Goal: Information Seeking & Learning: Learn about a topic

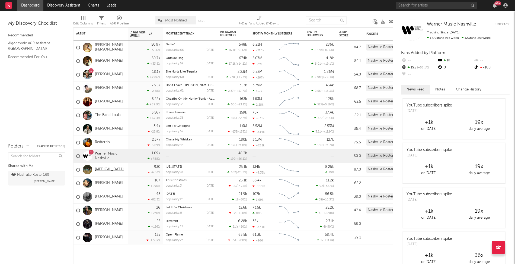
click at [102, 171] on link "[MEDICAL_DATA]" at bounding box center [109, 169] width 29 height 5
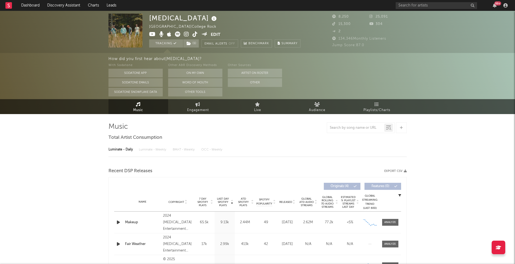
select select "6m"
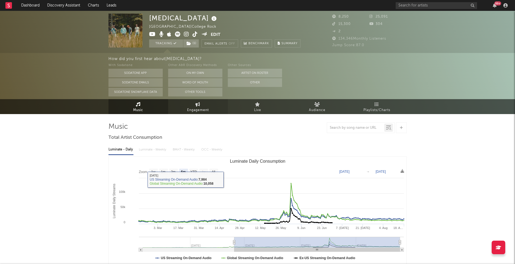
click at [189, 111] on span "Engagement" at bounding box center [198, 110] width 22 height 7
select select "1w"
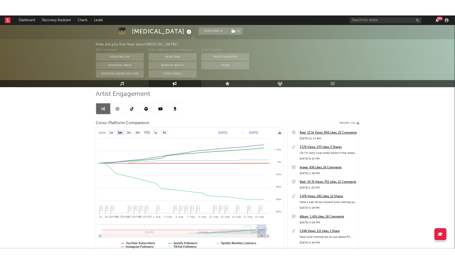
scroll to position [39, 0]
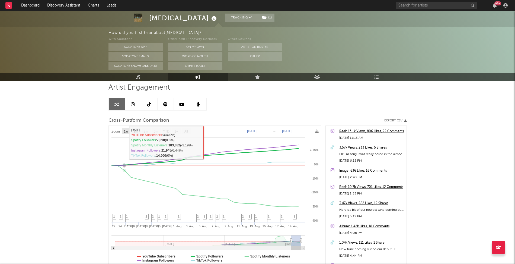
click at [126, 133] on rect at bounding box center [126, 131] width 9 height 6
select select "1w"
type input "[DATE]"
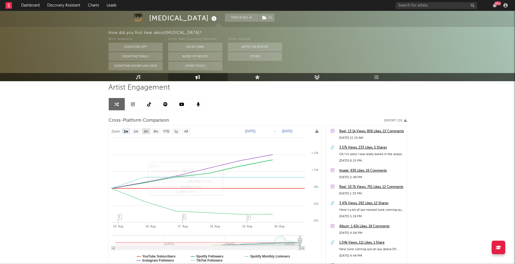
click at [145, 131] on text "3m" at bounding box center [145, 131] width 5 height 4
select select "3m"
type input "[DATE]"
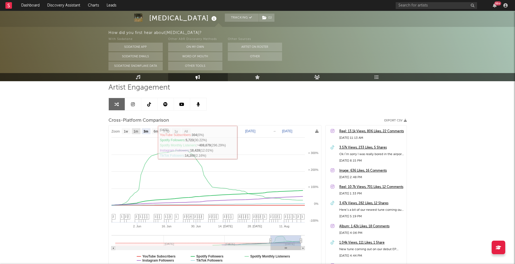
click at [137, 130] on text "1m" at bounding box center [135, 131] width 5 height 4
select select "1m"
type input "[DATE]"
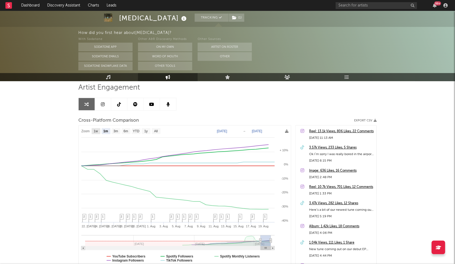
click at [92, 131] on rect at bounding box center [96, 131] width 9 height 6
select select "1w"
type input "[DATE]"
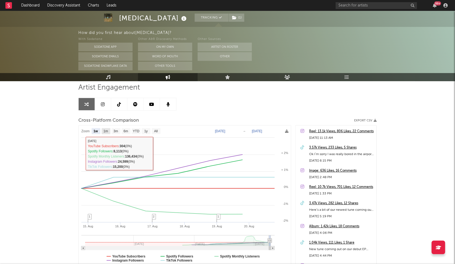
click at [104, 129] on text "1m" at bounding box center [106, 131] width 5 height 4
select select "1m"
type input "[DATE]"
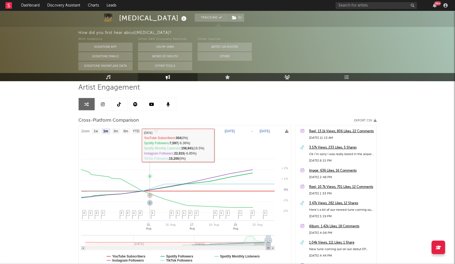
select select "1m"
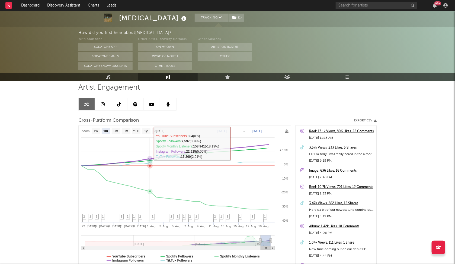
scroll to position [42, 0]
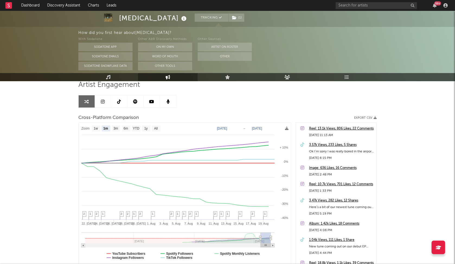
click at [103, 102] on icon at bounding box center [103, 101] width 4 height 4
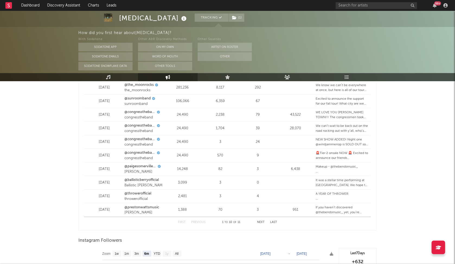
scroll to position [802, 0]
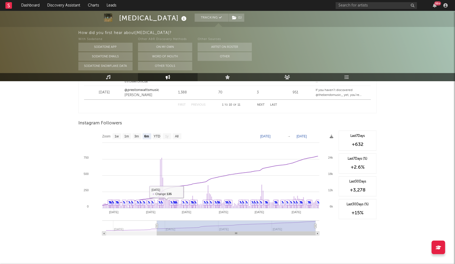
click at [136, 136] on text "3m" at bounding box center [137, 137] width 5 height 4
select select "3m"
type input "[DATE]"
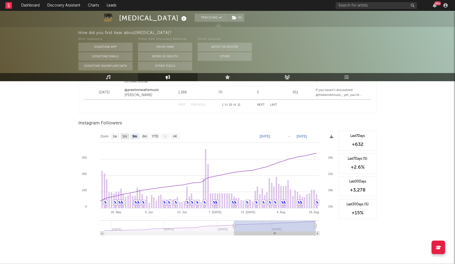
click at [125, 136] on text "1m" at bounding box center [125, 137] width 5 height 4
select select "1m"
type input "[DATE]"
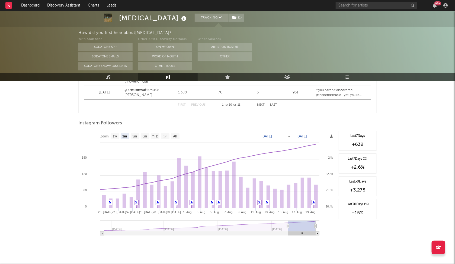
click at [327, 178] on rect at bounding box center [206, 184] width 257 height 108
click at [338, 207] on div "Last 7 Days +632 Last 7 Days (%) +2.6 % Last 30 Days +3,278 Last 30 Days (%) +1…" at bounding box center [356, 184] width 41 height 108
